Goal: Complete application form

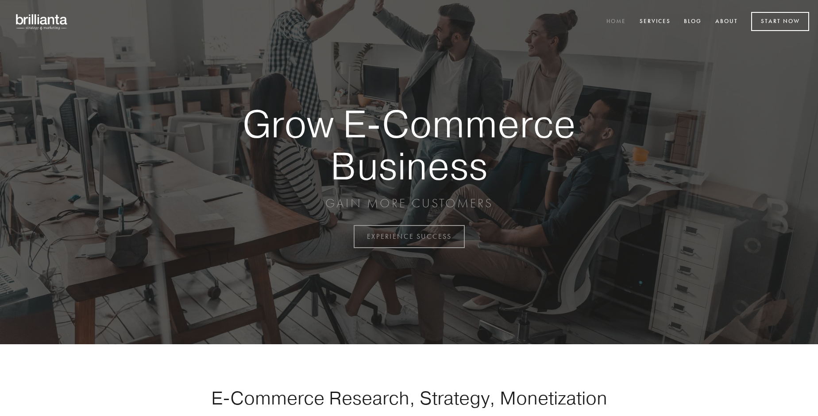
scroll to position [2321, 0]
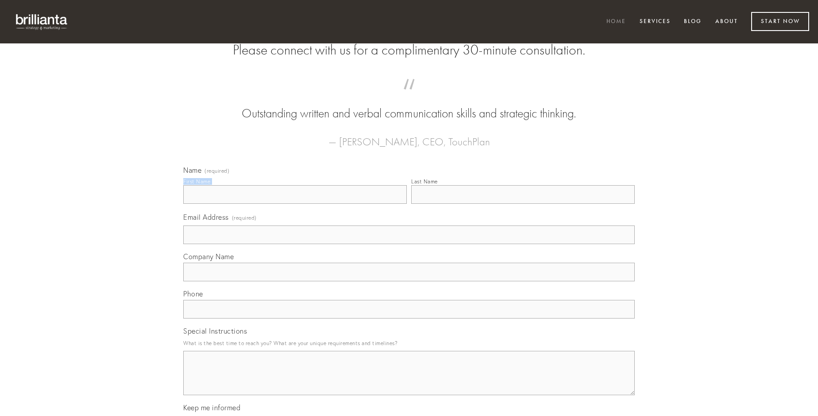
type input "[PERSON_NAME] DVM"
click at [523, 204] on input "Last Name" at bounding box center [523, 194] width 224 height 19
type input "[PERSON_NAME] DVM"
click at [409, 244] on input "Email Address (required)" at bounding box center [409, 234] width 452 height 19
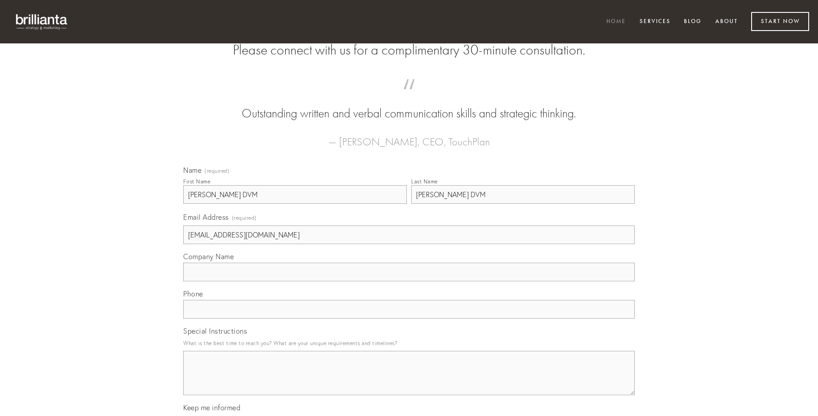
type input "[EMAIL_ADDRESS][DOMAIN_NAME]"
click at [409, 281] on input "Company Name" at bounding box center [409, 272] width 452 height 19
type input "textus"
click at [409, 318] on input "text" at bounding box center [409, 309] width 452 height 19
click at [409, 381] on textarea "Special Instructions" at bounding box center [409, 373] width 452 height 44
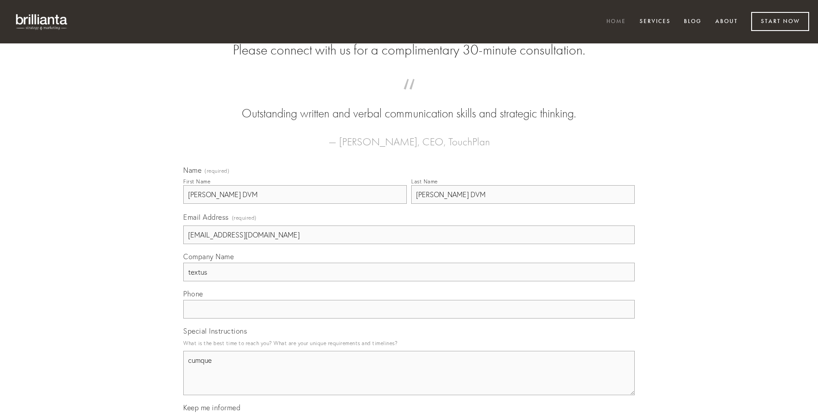
type textarea "cumque"
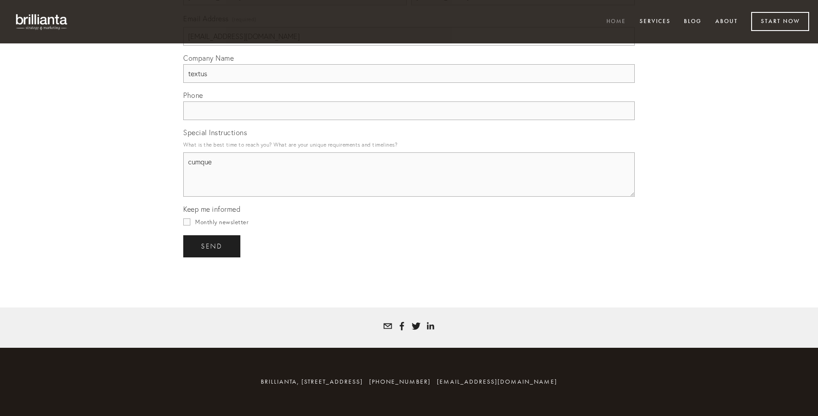
click at [213, 246] on span "send" at bounding box center [212, 246] width 22 height 8
